Goal: Find specific page/section: Find specific page/section

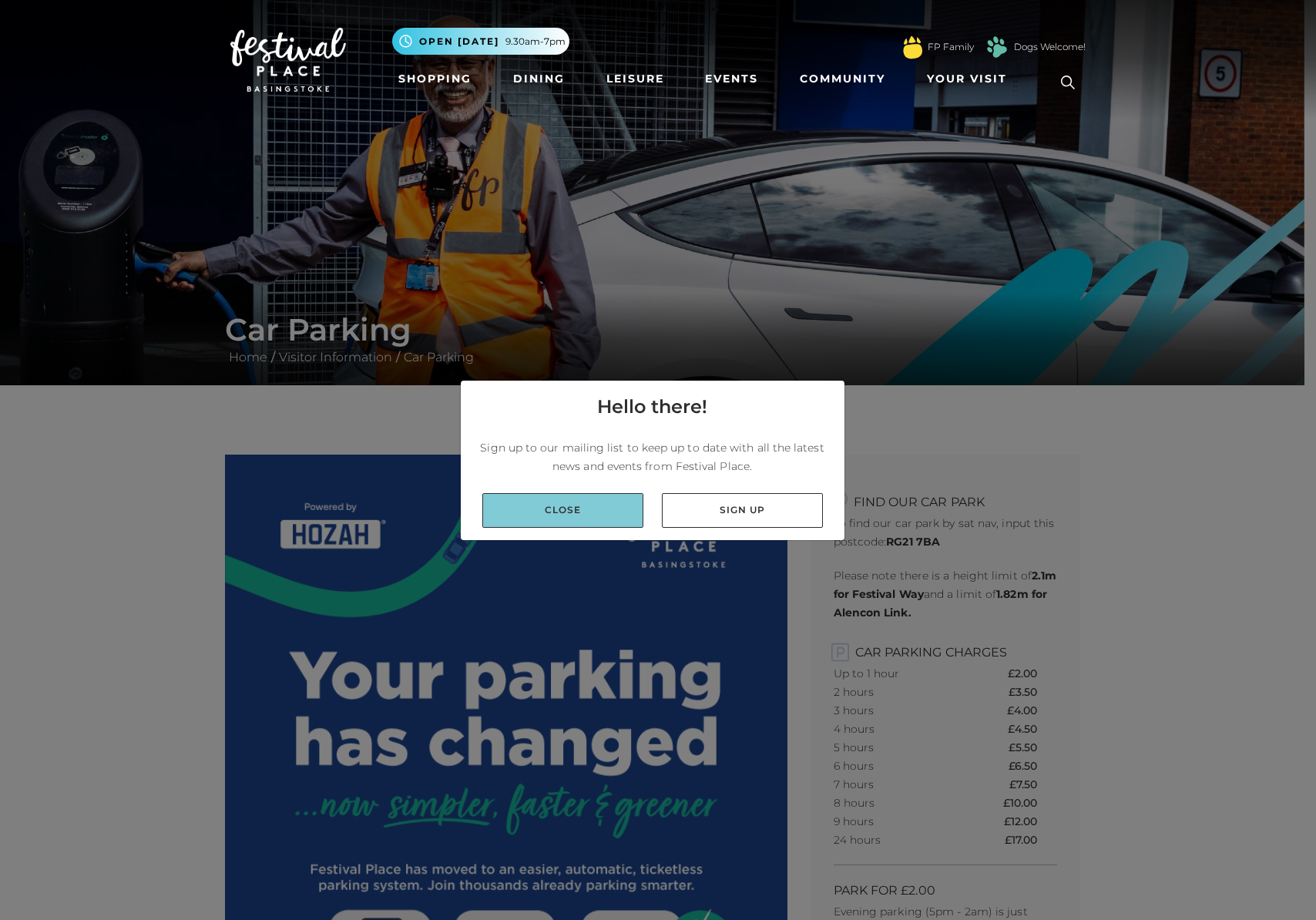
click at [600, 512] on link "Close" at bounding box center [563, 511] width 161 height 34
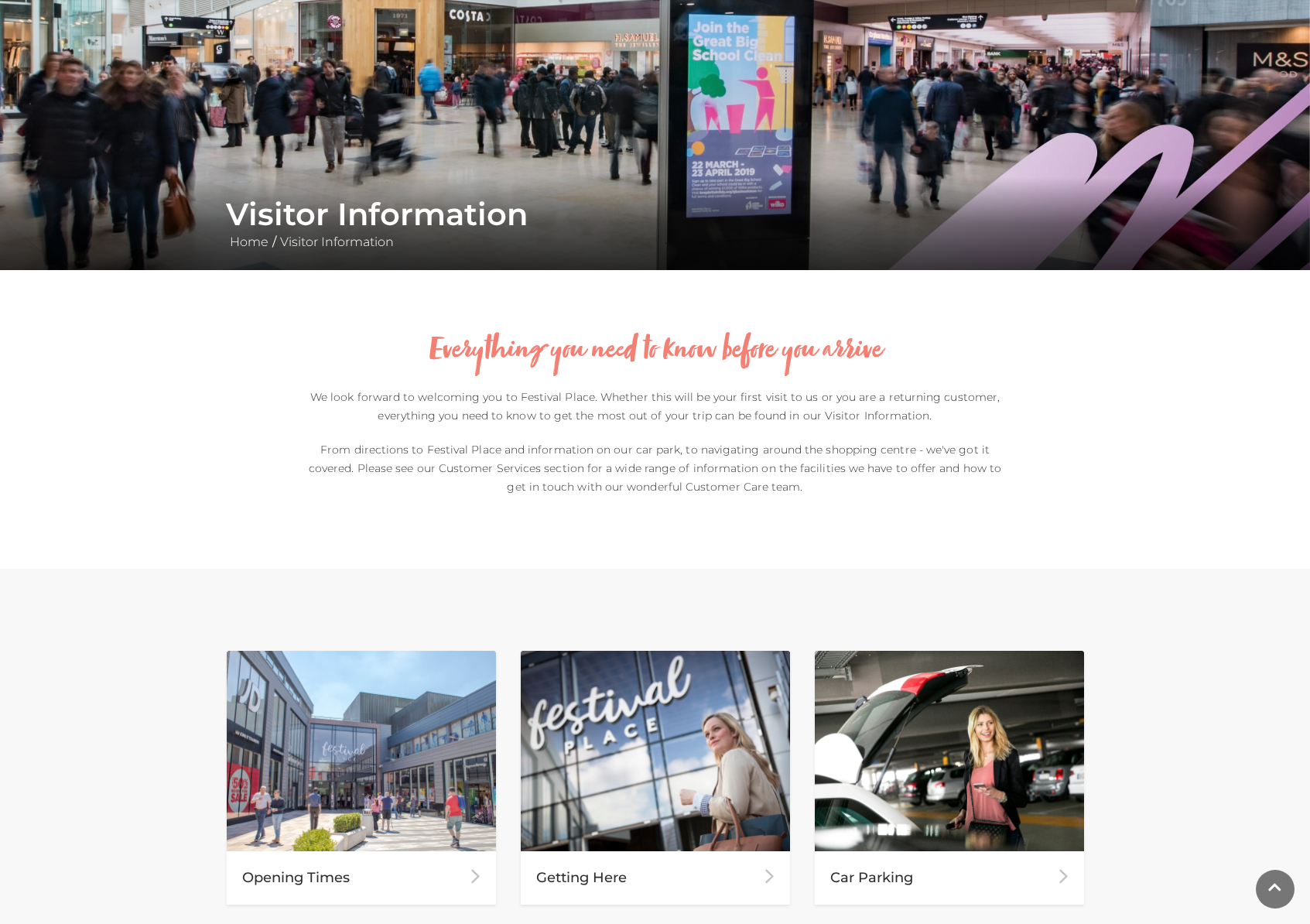
scroll to position [488, 0]
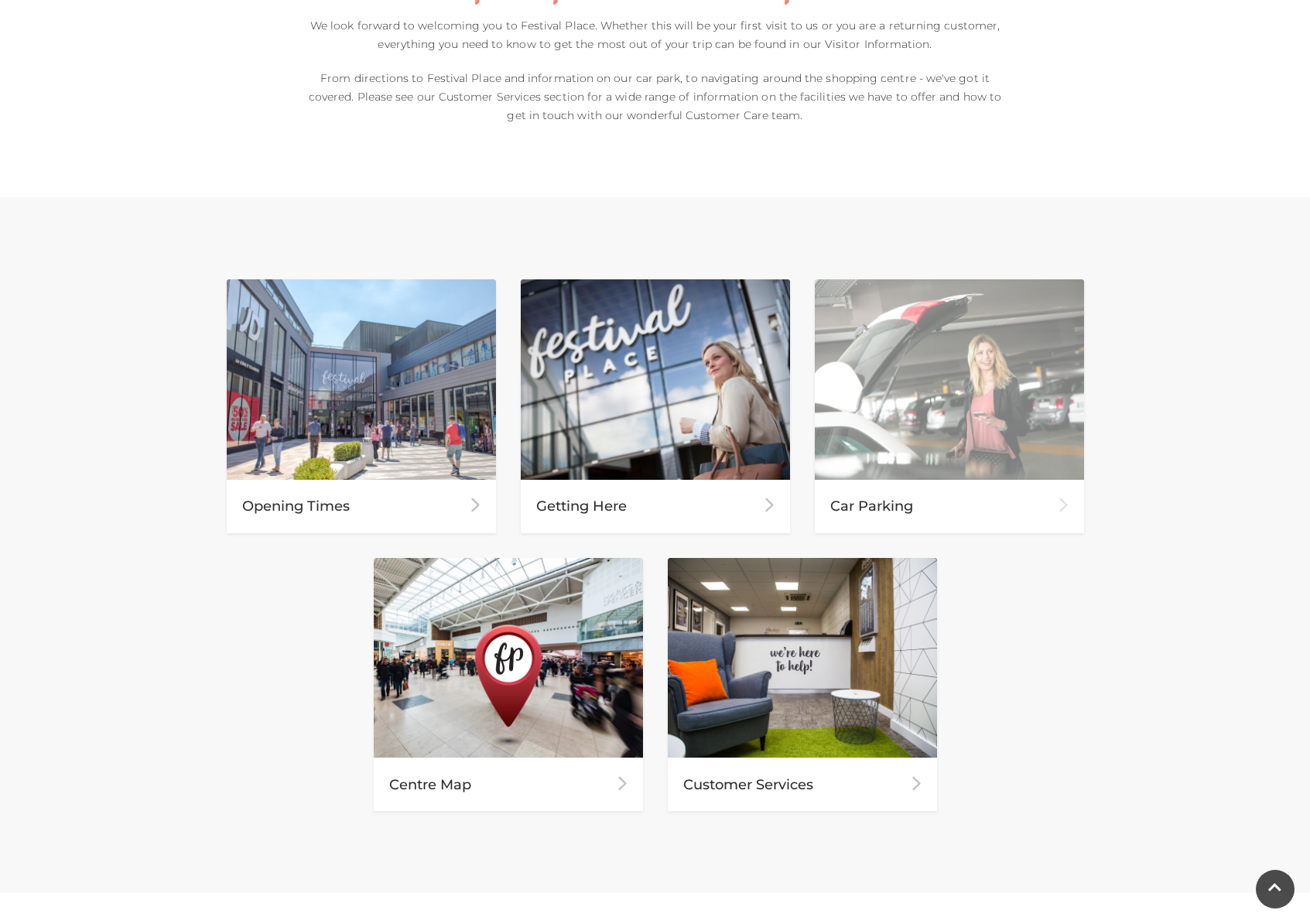
click at [884, 331] on img at bounding box center [949, 379] width 270 height 201
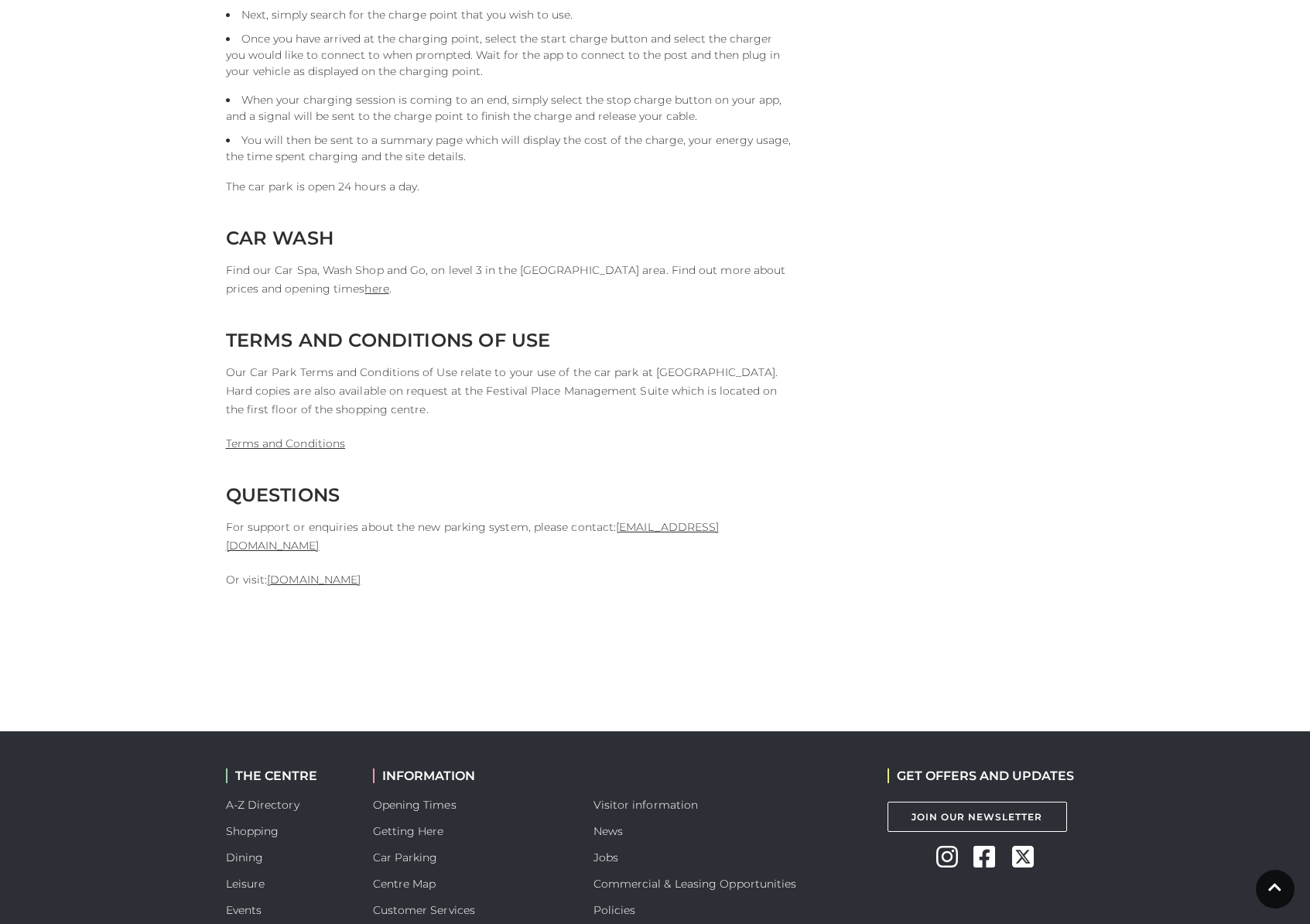
scroll to position [3913, 0]
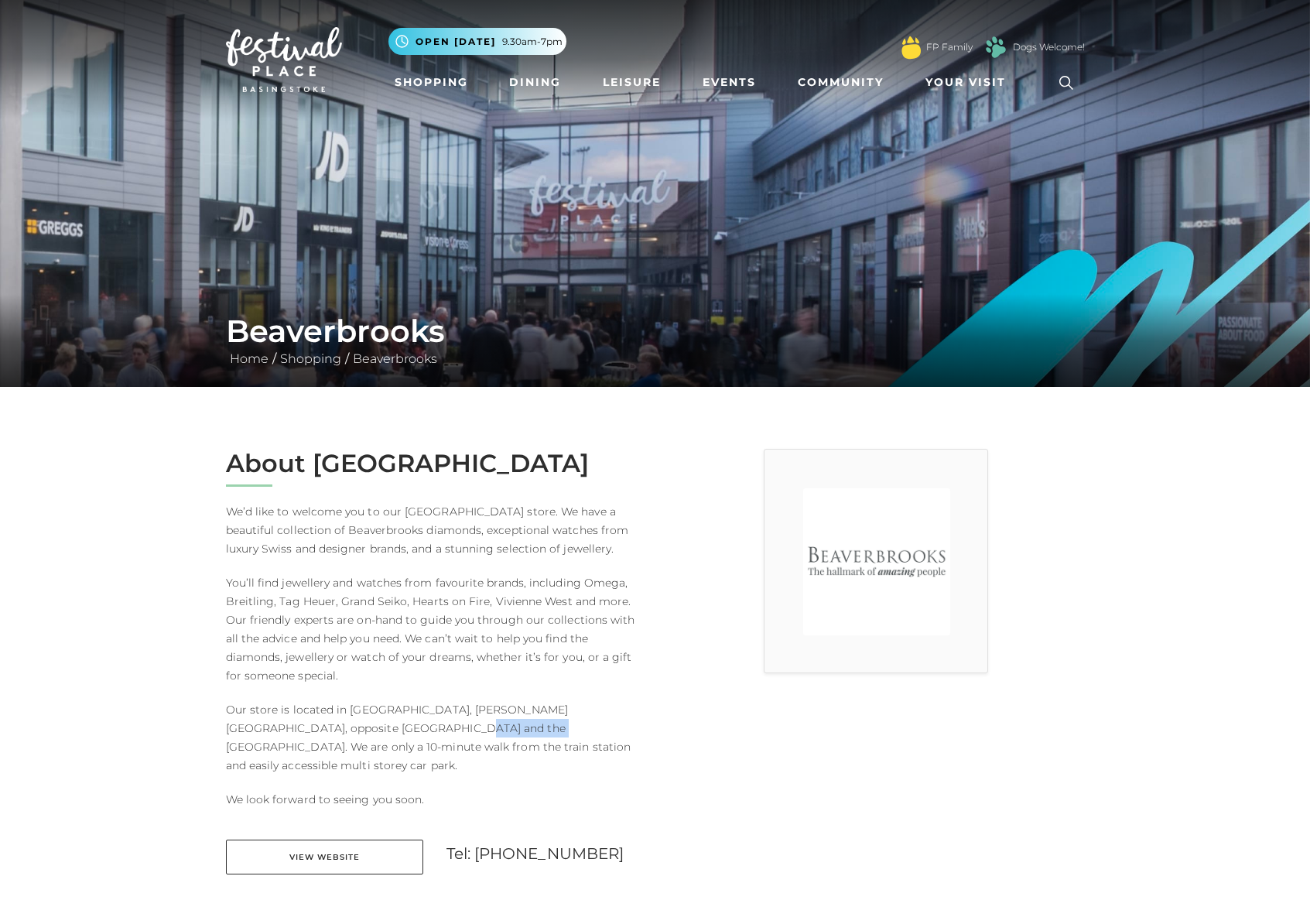
drag, startPoint x: 373, startPoint y: 723, endPoint x: 420, endPoint y: 725, distance: 47.0
click at [420, 725] on p "Our store is located in [GEOGRAPHIC_DATA], [PERSON_NAME][GEOGRAPHIC_DATA], oppo…" at bounding box center [435, 738] width 418 height 74
